Goal: Browse casually

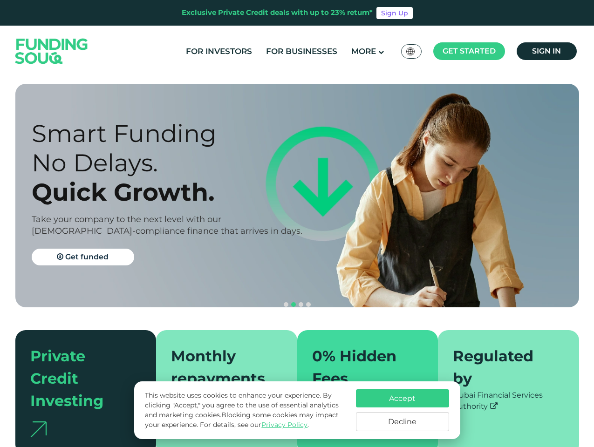
click at [469, 51] on span "Get started" at bounding box center [469, 51] width 53 height 9
click at [297, 196] on div "Quick Growth." at bounding box center [173, 192] width 282 height 29
click at [297, 301] on button "navigation" at bounding box center [300, 304] width 7 height 7
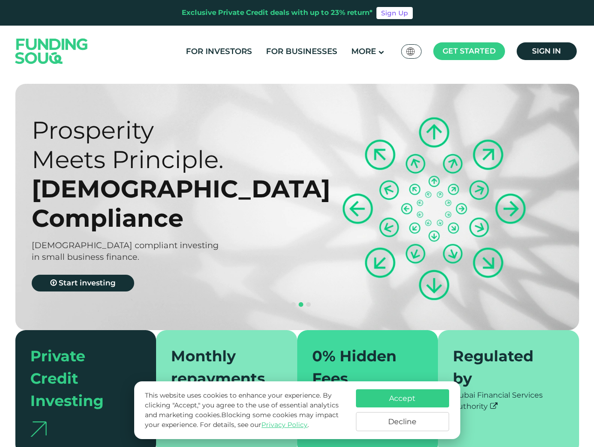
click at [403, 411] on div "Accept Decline" at bounding box center [402, 411] width 93 height 42
click at [403, 398] on button "Accept" at bounding box center [402, 399] width 93 height 18
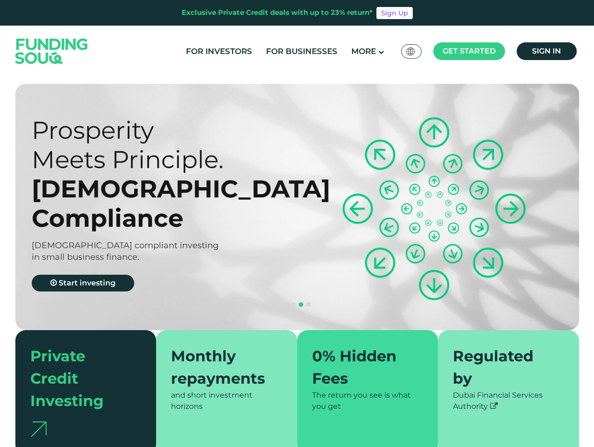
click at [403, 422] on div "0% Hidden Fees The return you see is what you get" at bounding box center [367, 392] width 141 height 124
